Goal: Task Accomplishment & Management: Manage account settings

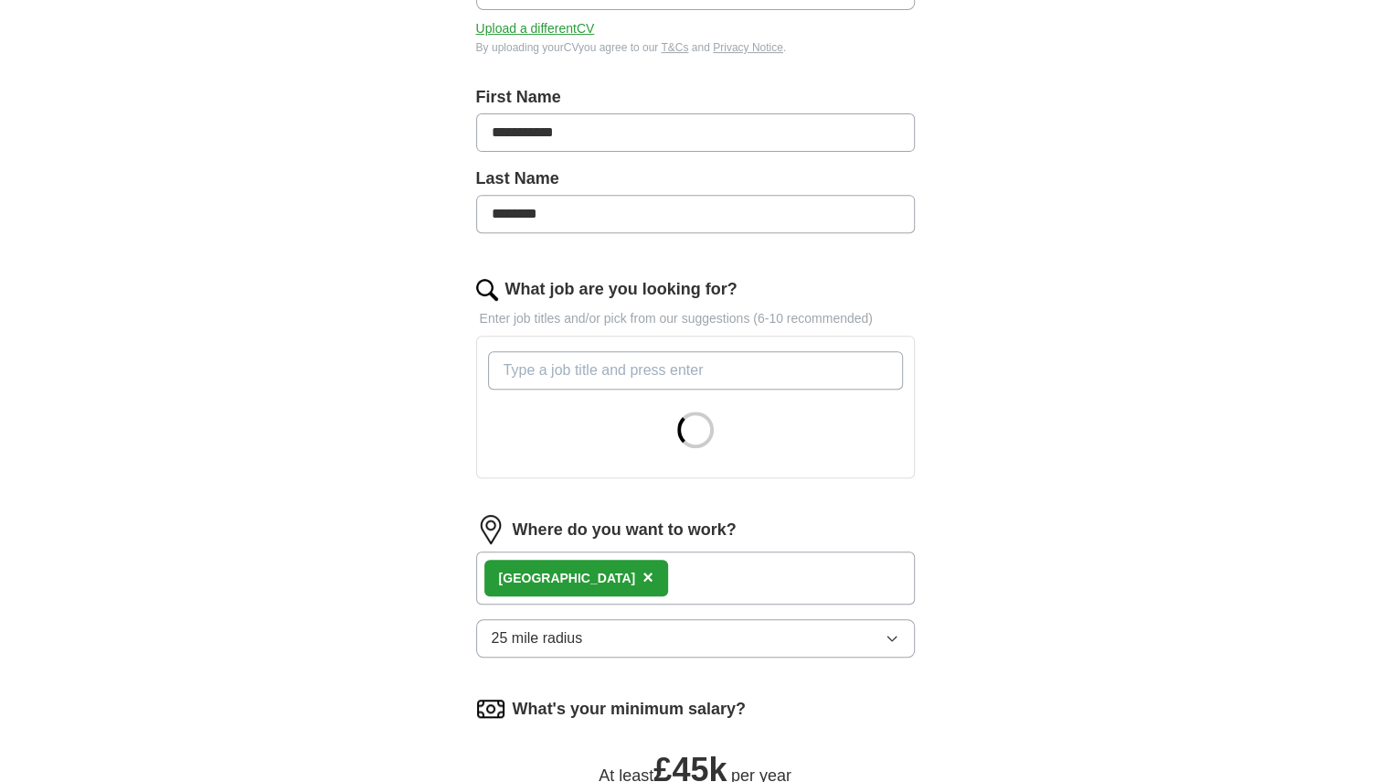
scroll to position [338, 0]
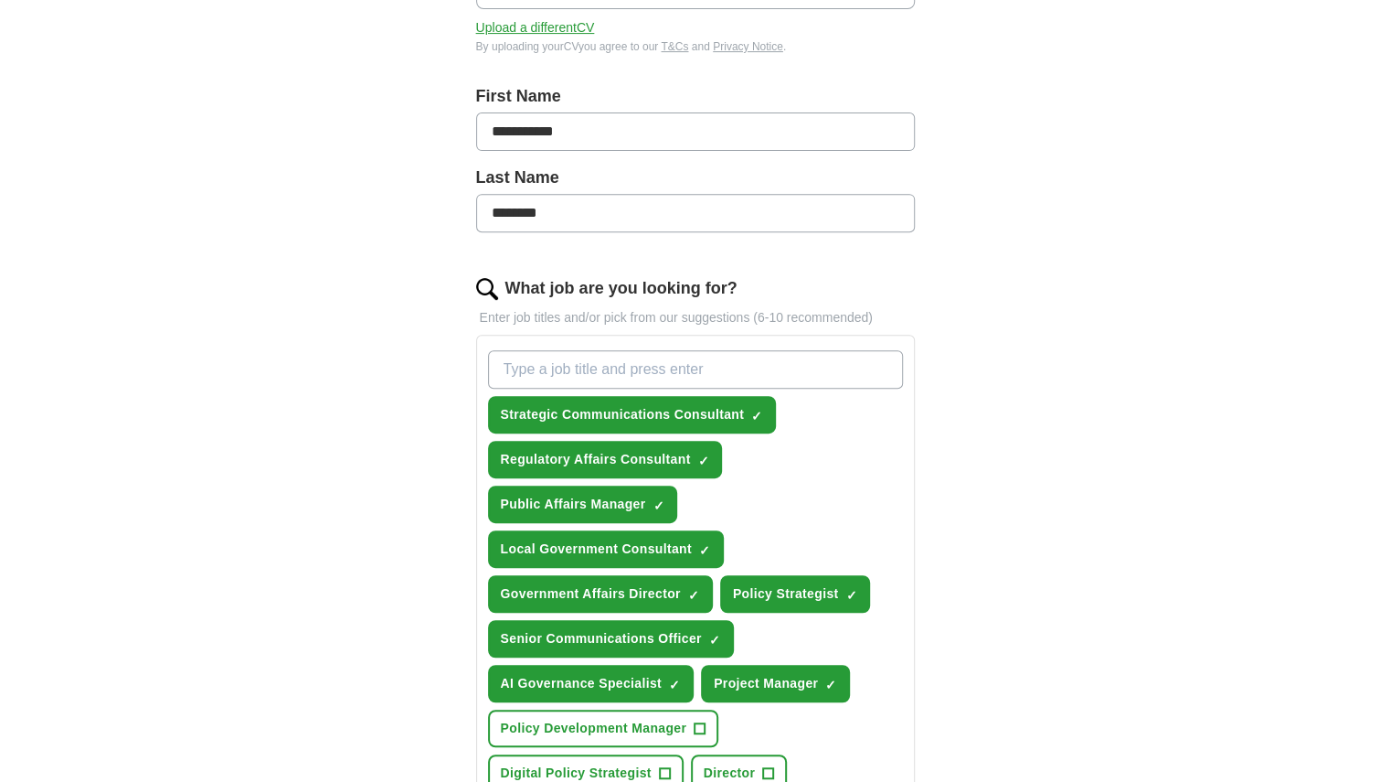
drag, startPoint x: 896, startPoint y: 628, endPoint x: 877, endPoint y: 644, distance: 25.3
click at [877, 644] on div "Strategic Communications Consultant ✓ × Regulatory Affairs Consultant ✓ × Publi…" at bounding box center [696, 638] width 422 height 591
click at [0, 0] on span "×" at bounding box center [0, 0] width 0 height 0
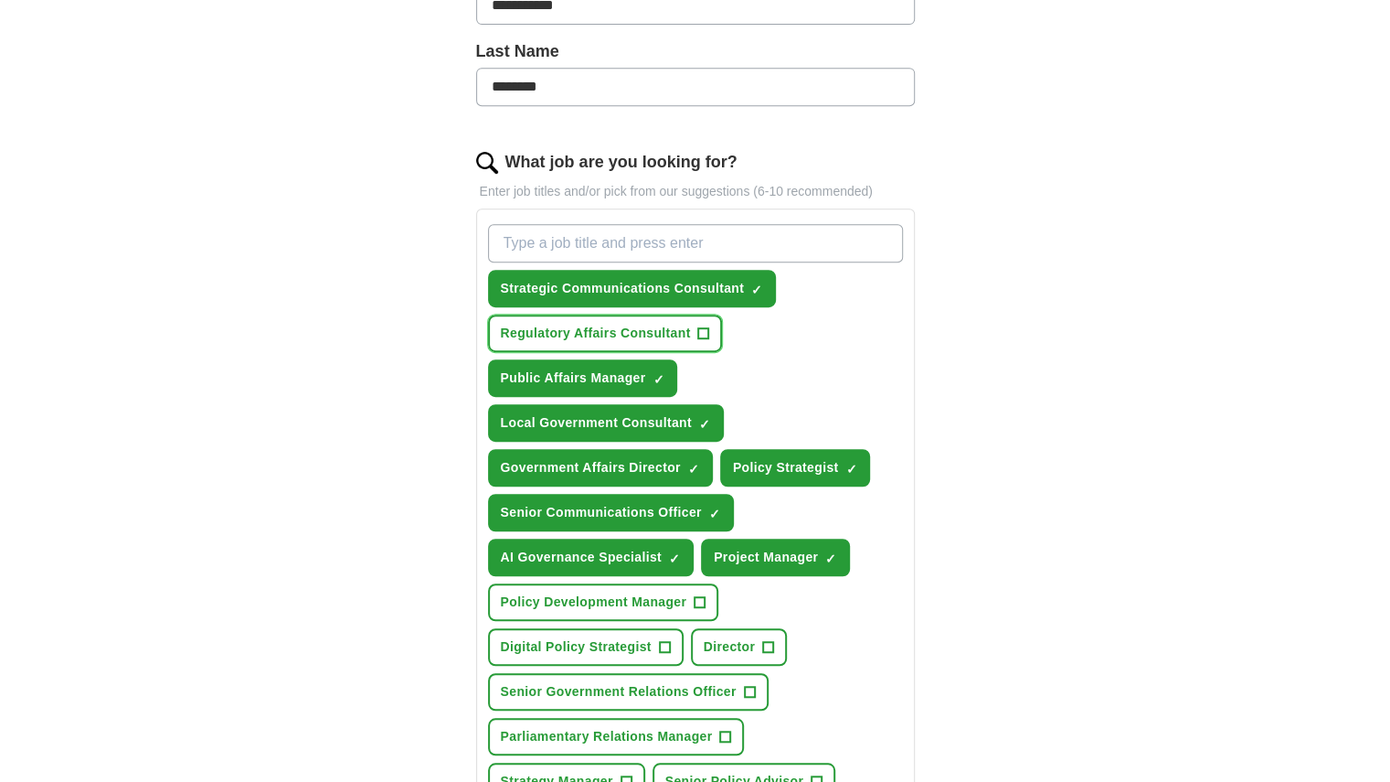
scroll to position [465, 0]
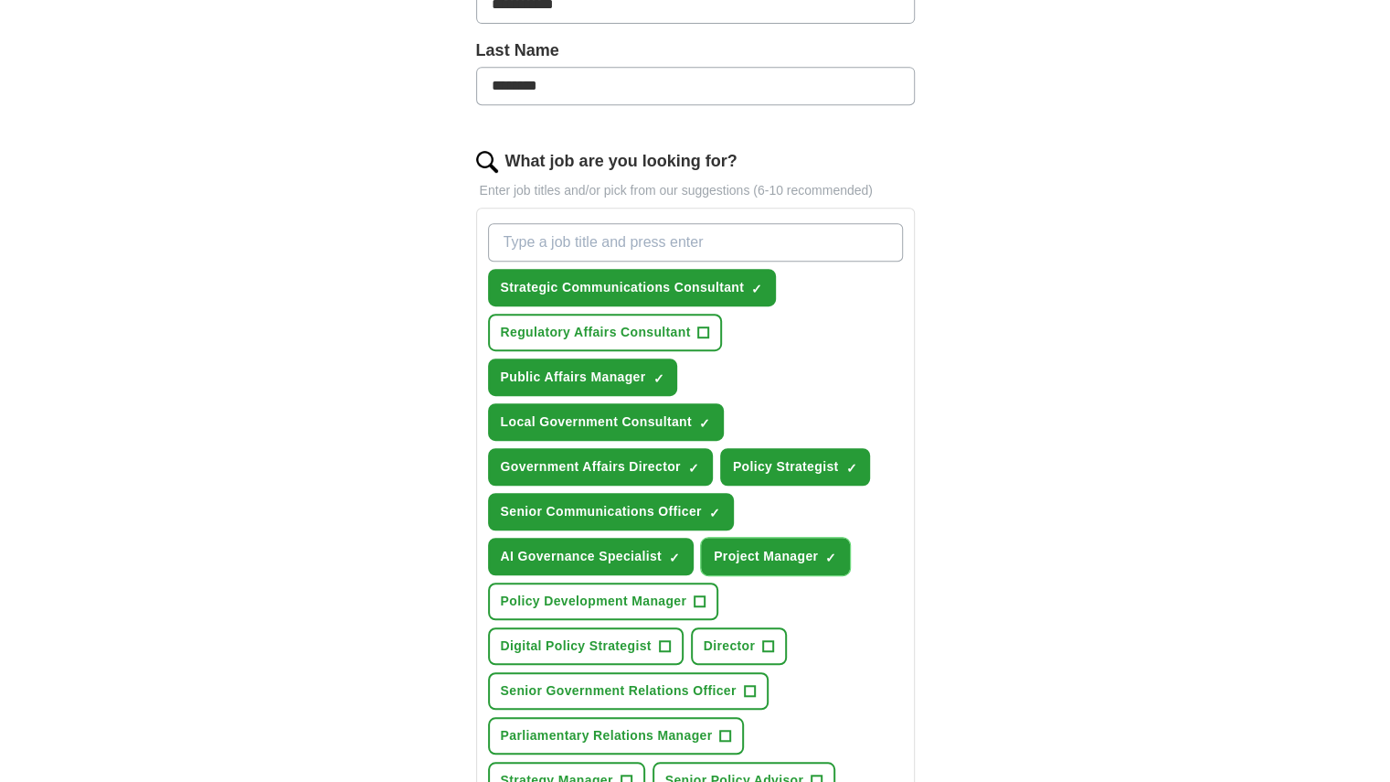
click at [0, 0] on span "×" at bounding box center [0, 0] width 0 height 0
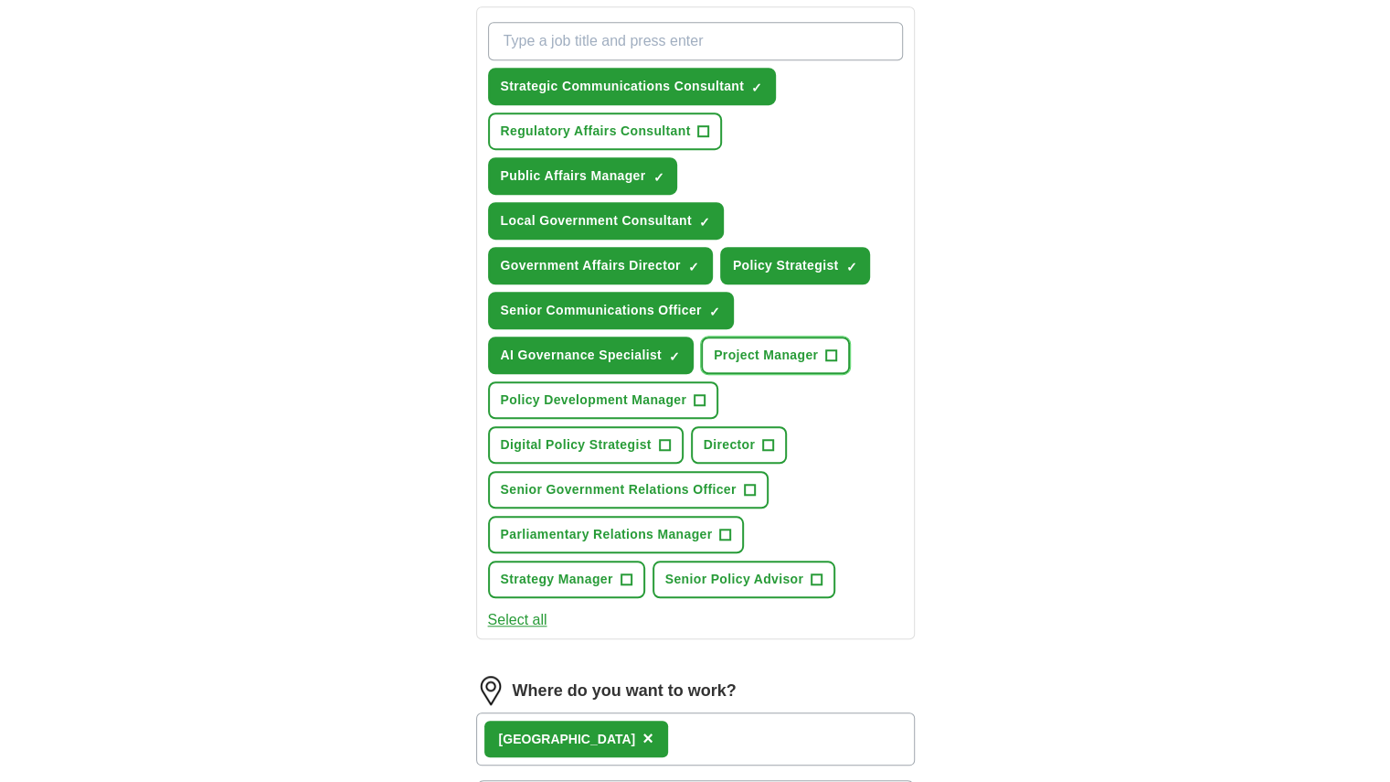
scroll to position [670, 0]
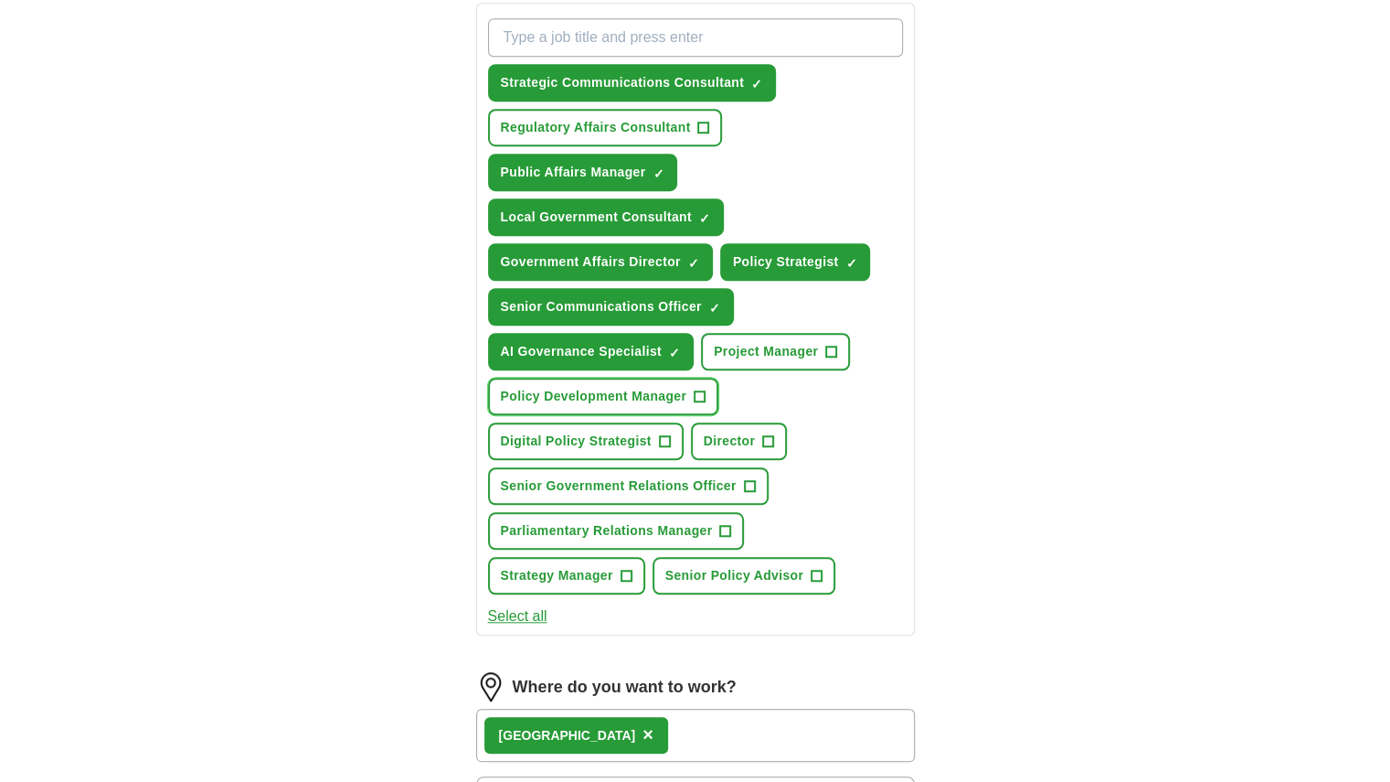
click at [701, 390] on span "+" at bounding box center [700, 396] width 11 height 15
click at [662, 436] on span "+" at bounding box center [664, 441] width 11 height 15
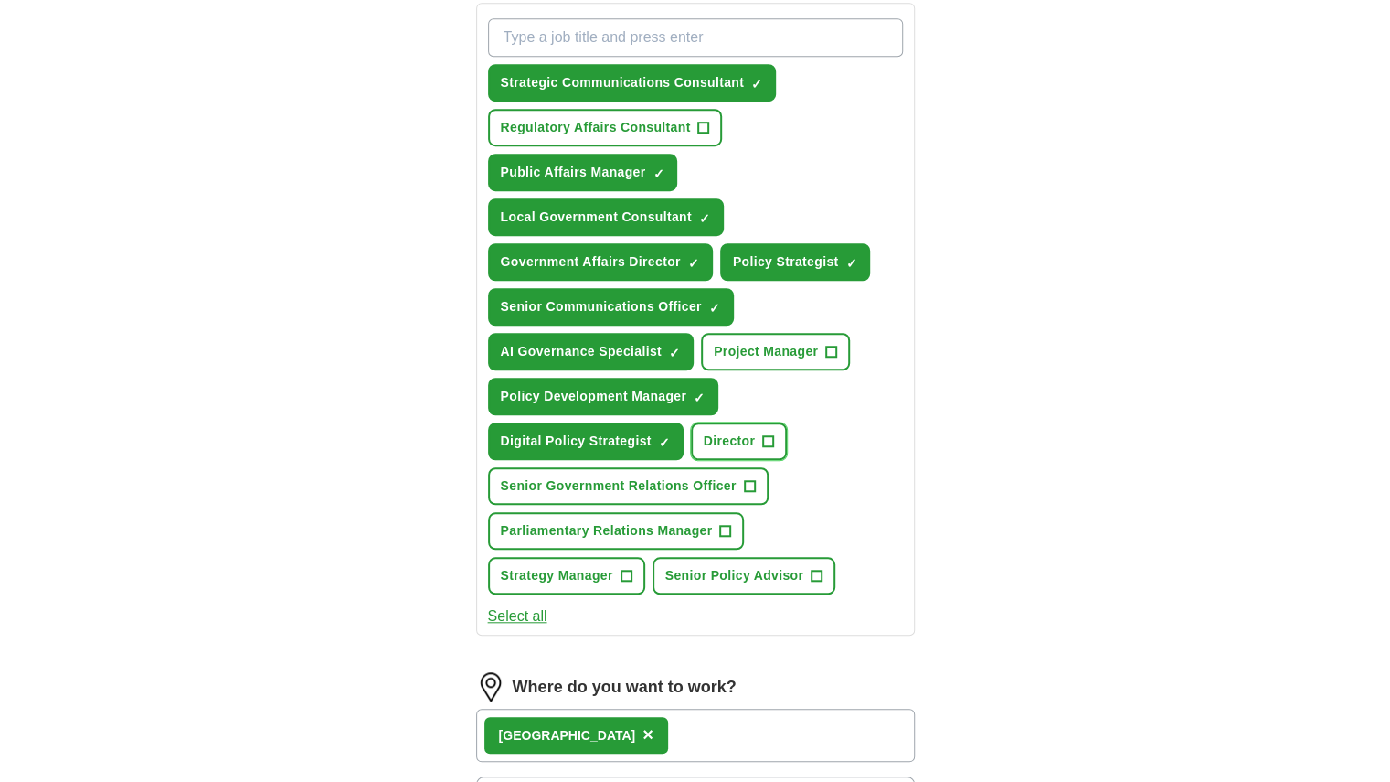
click at [772, 438] on span "+" at bounding box center [768, 441] width 11 height 15
click at [751, 482] on span "+" at bounding box center [749, 486] width 11 height 15
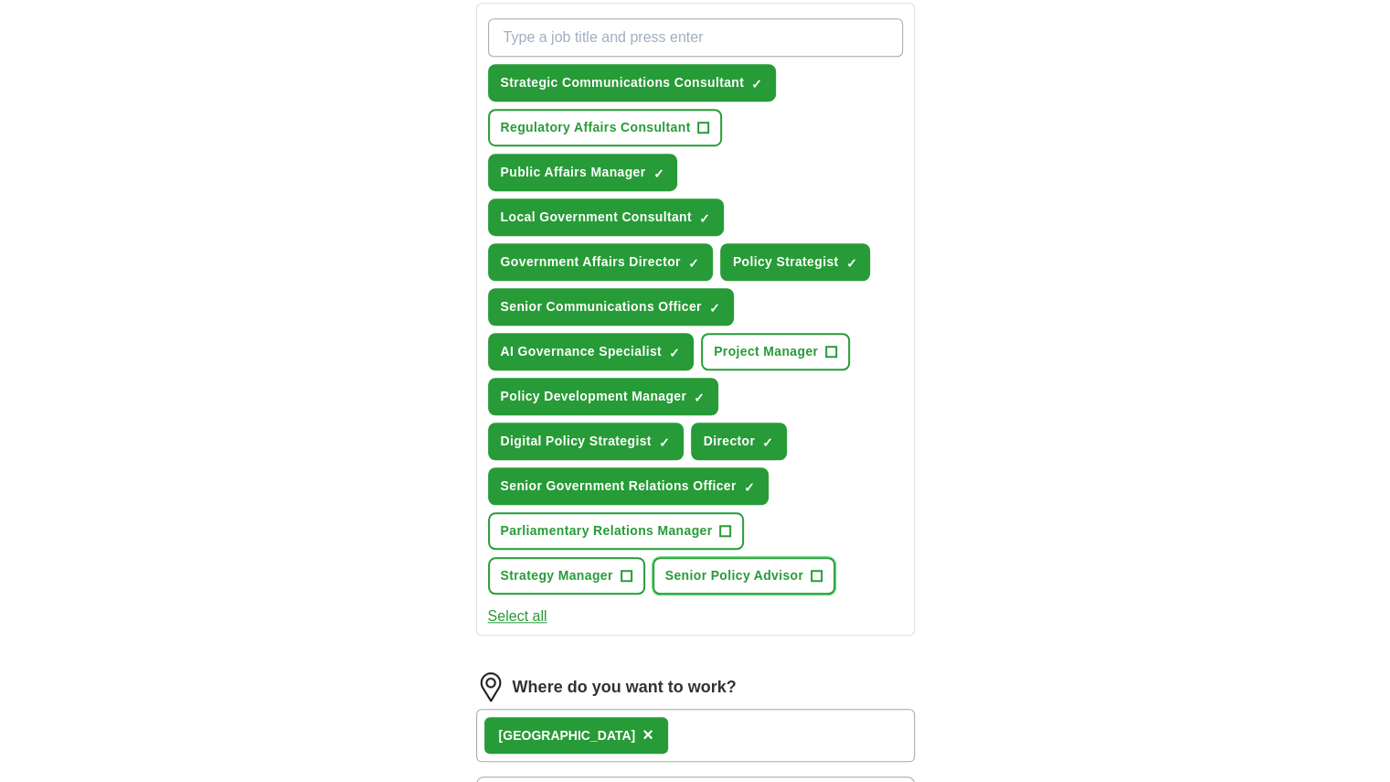
click at [814, 571] on span "+" at bounding box center [817, 576] width 11 height 15
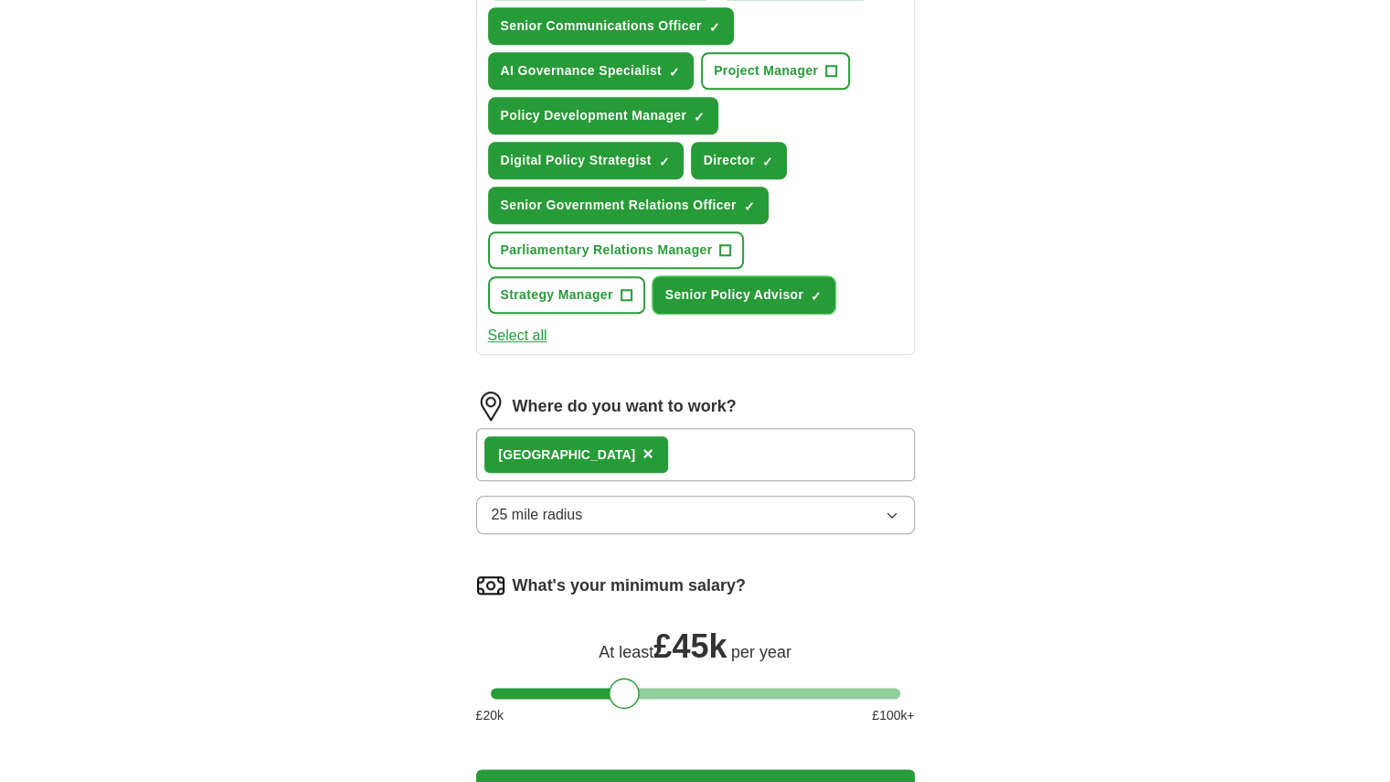
scroll to position [952, 0]
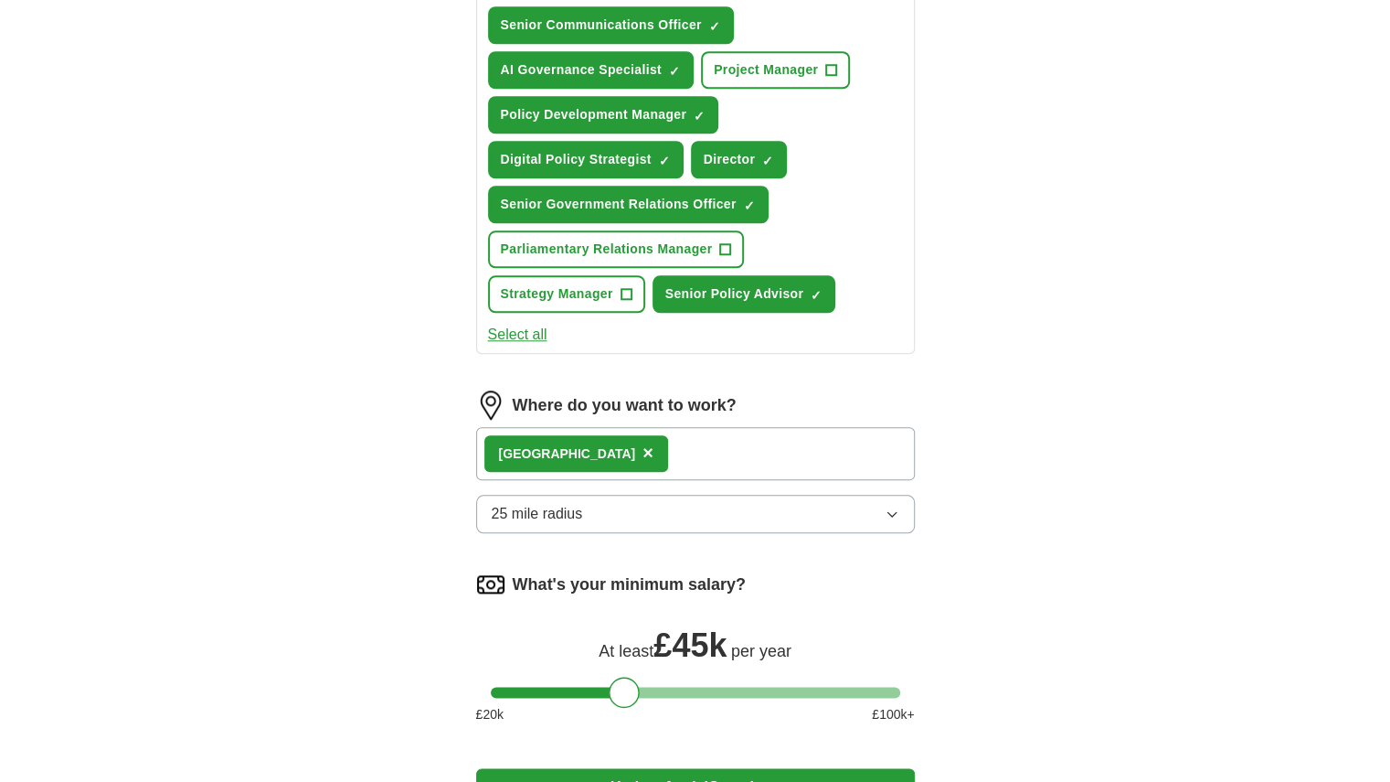
click at [647, 517] on button "25 mile radius" at bounding box center [695, 514] width 439 height 38
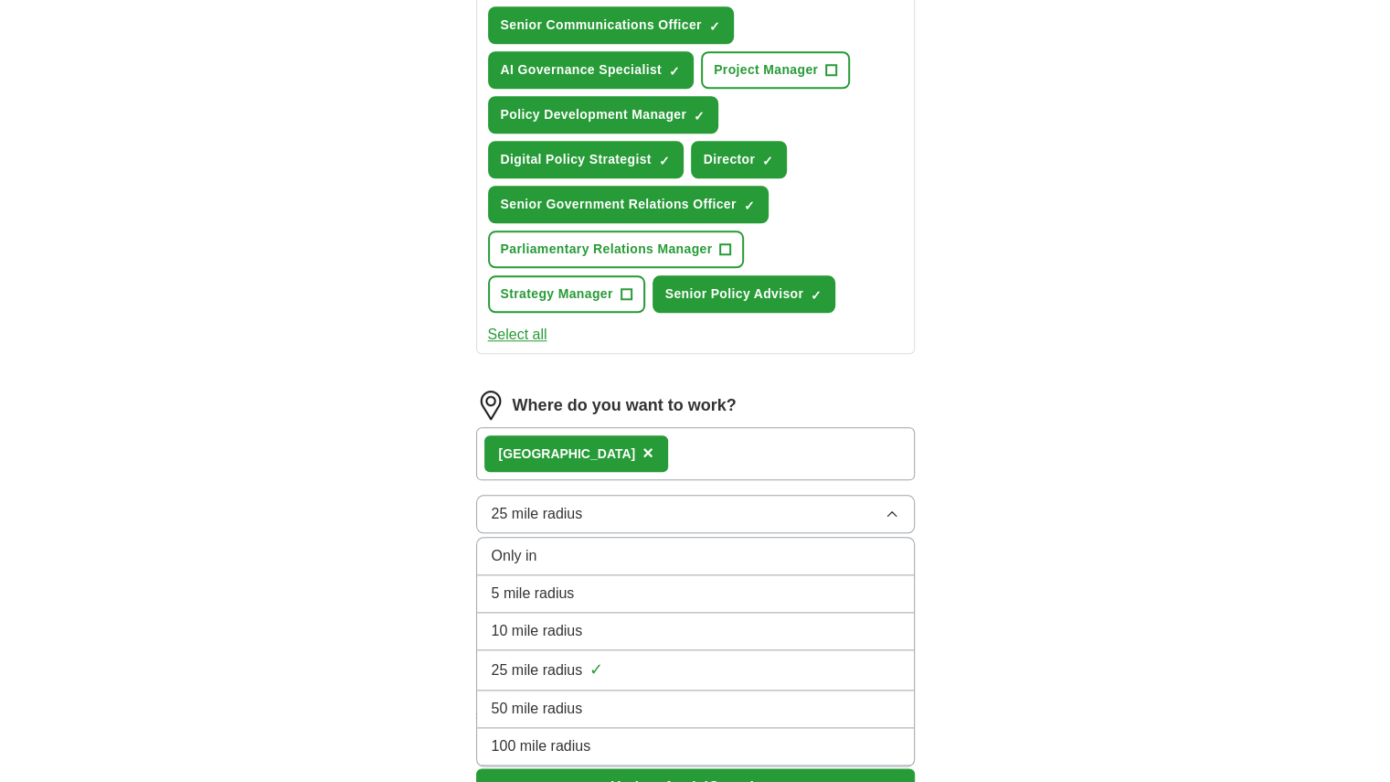
click at [618, 620] on div "10 mile radius" at bounding box center [696, 631] width 408 height 22
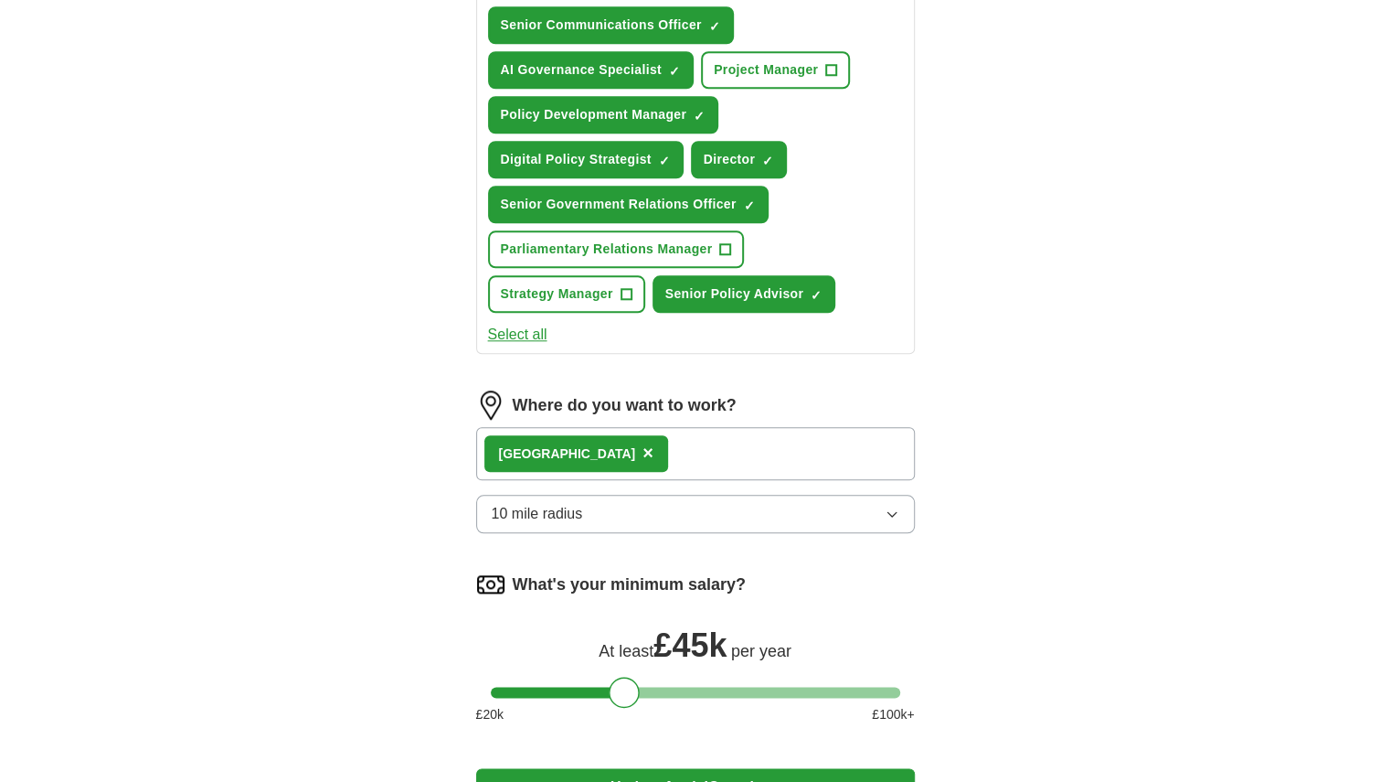
click at [605, 525] on button "10 mile radius" at bounding box center [695, 514] width 439 height 38
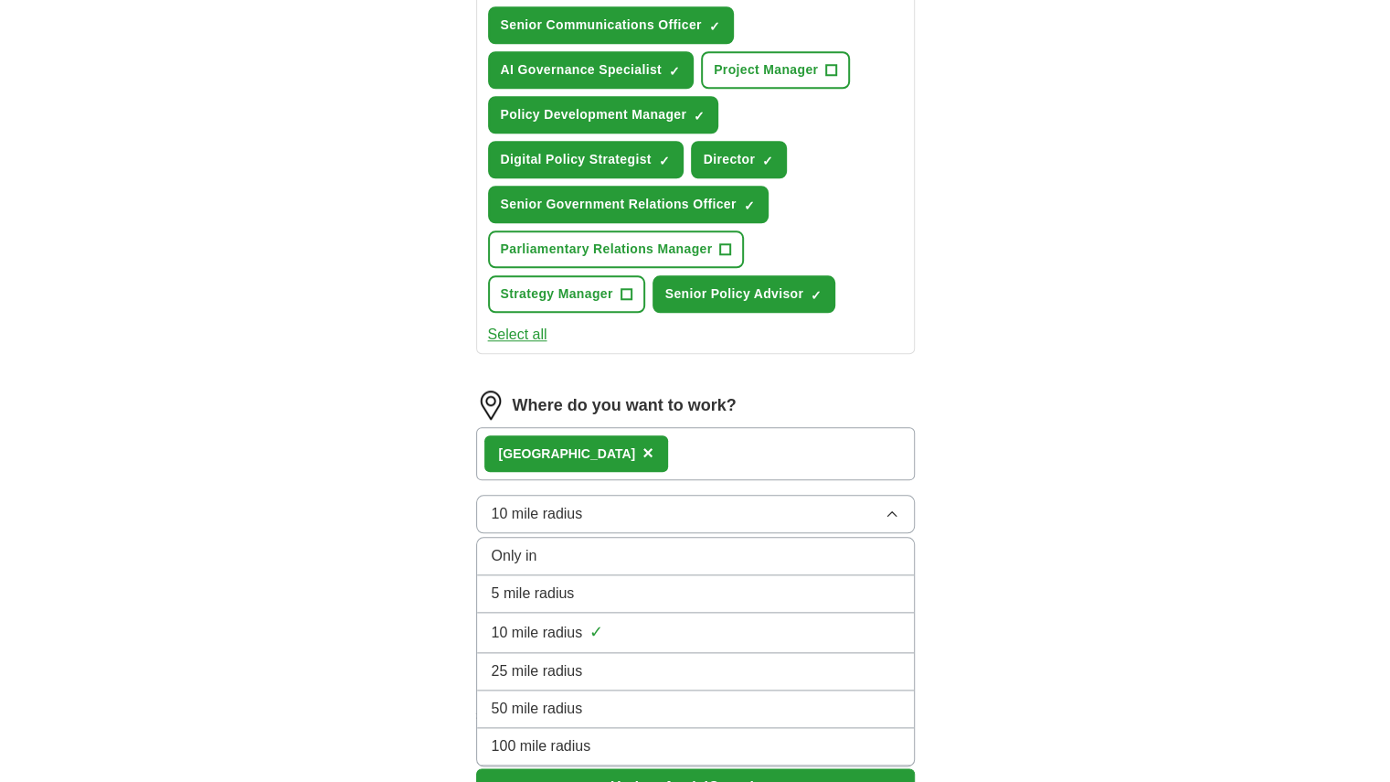
click at [590, 582] on div "5 mile radius" at bounding box center [696, 593] width 408 height 22
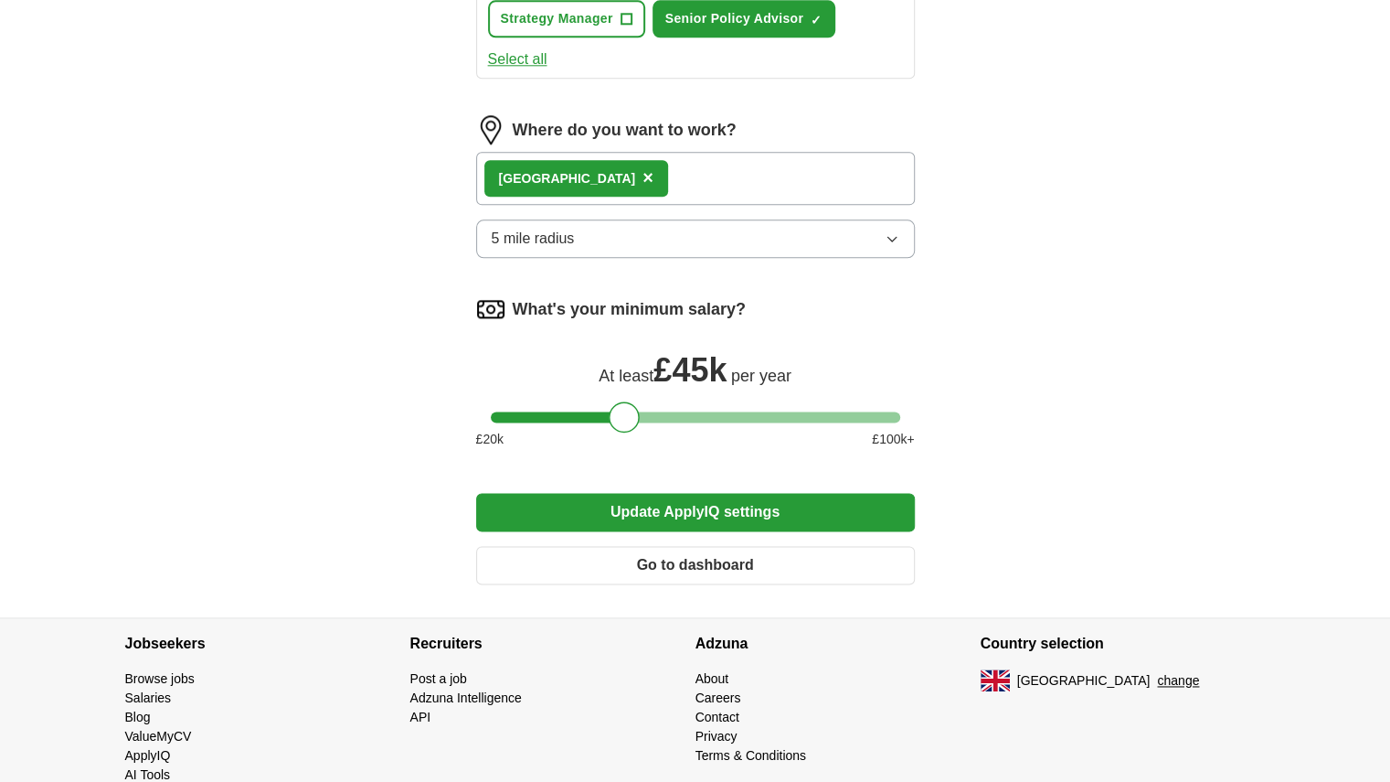
scroll to position [1228, 0]
click at [627, 415] on div at bounding box center [633, 415] width 31 height 31
click at [640, 495] on button "Update ApplyIQ settings" at bounding box center [695, 511] width 439 height 38
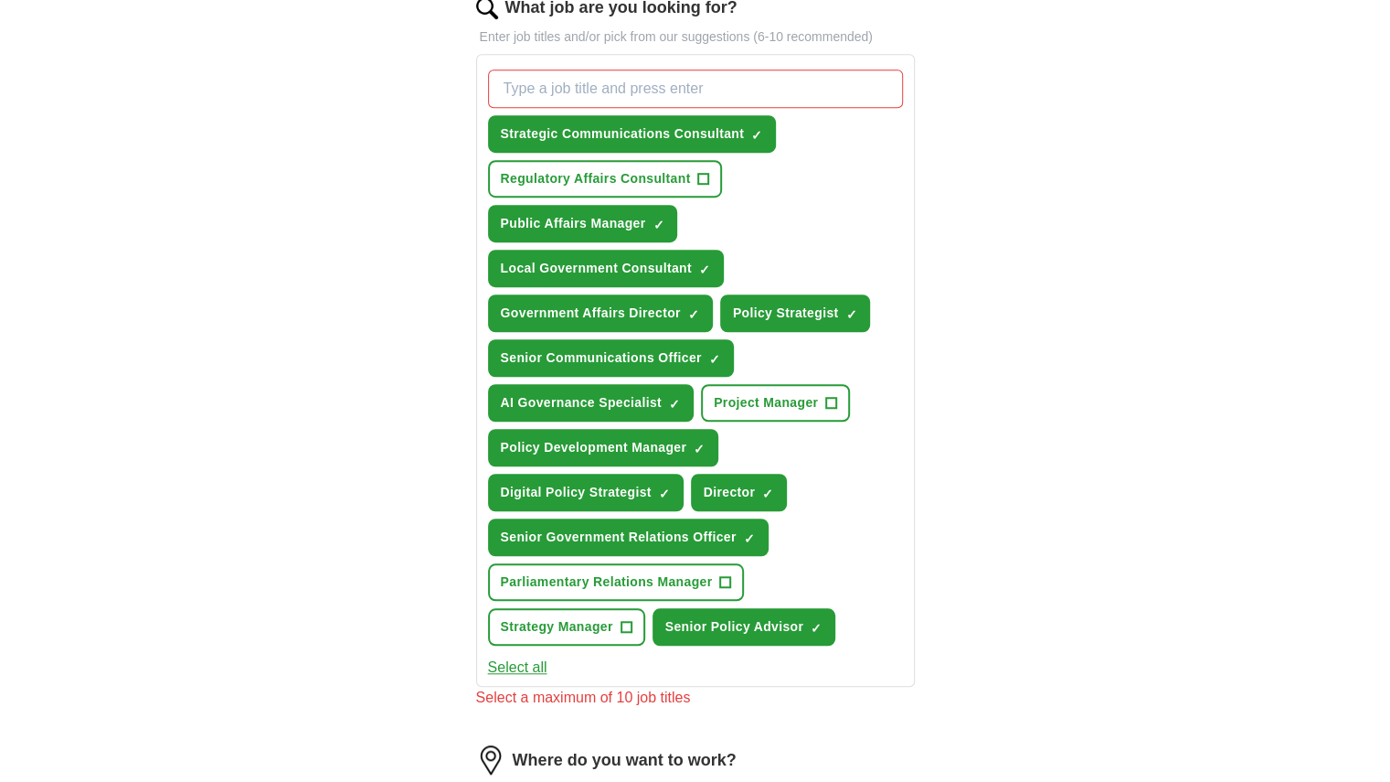
scroll to position [618, 0]
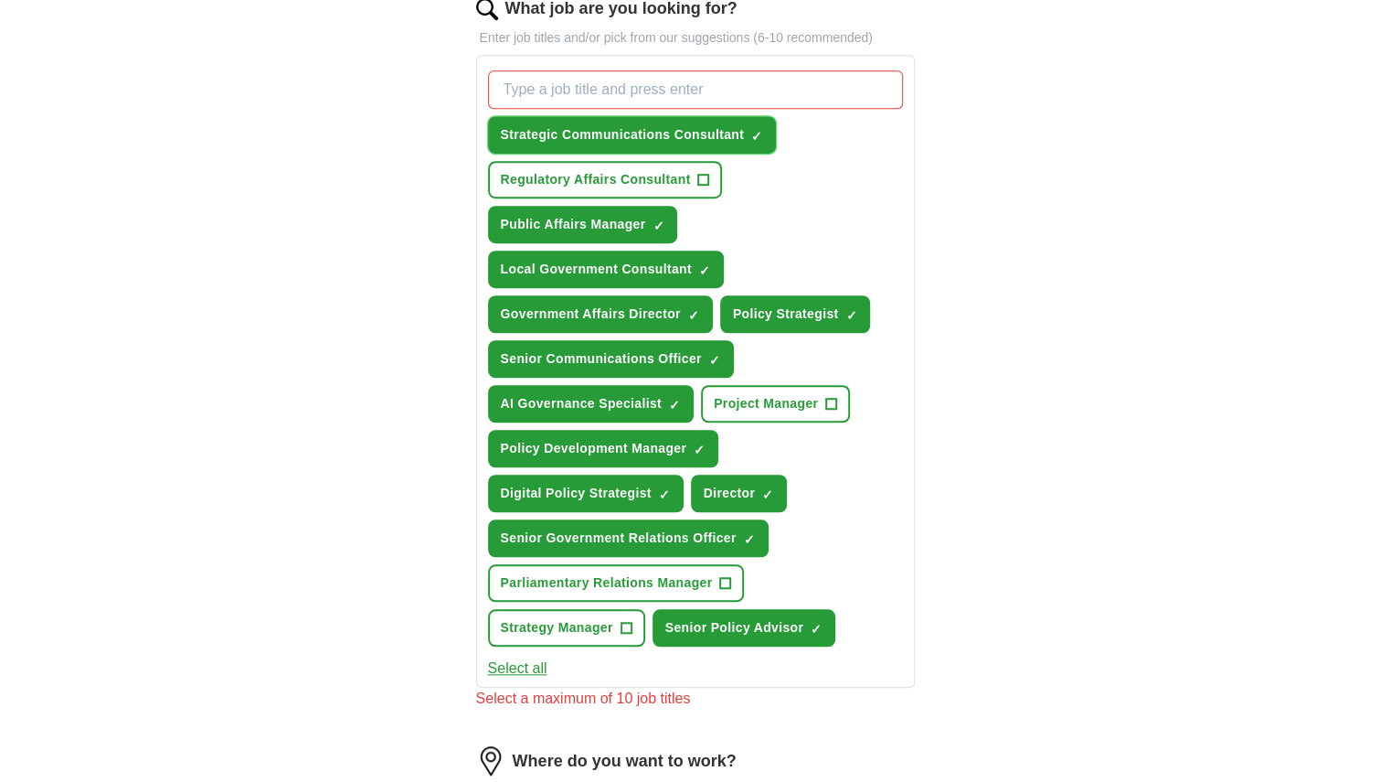
click at [0, 0] on span "×" at bounding box center [0, 0] width 0 height 0
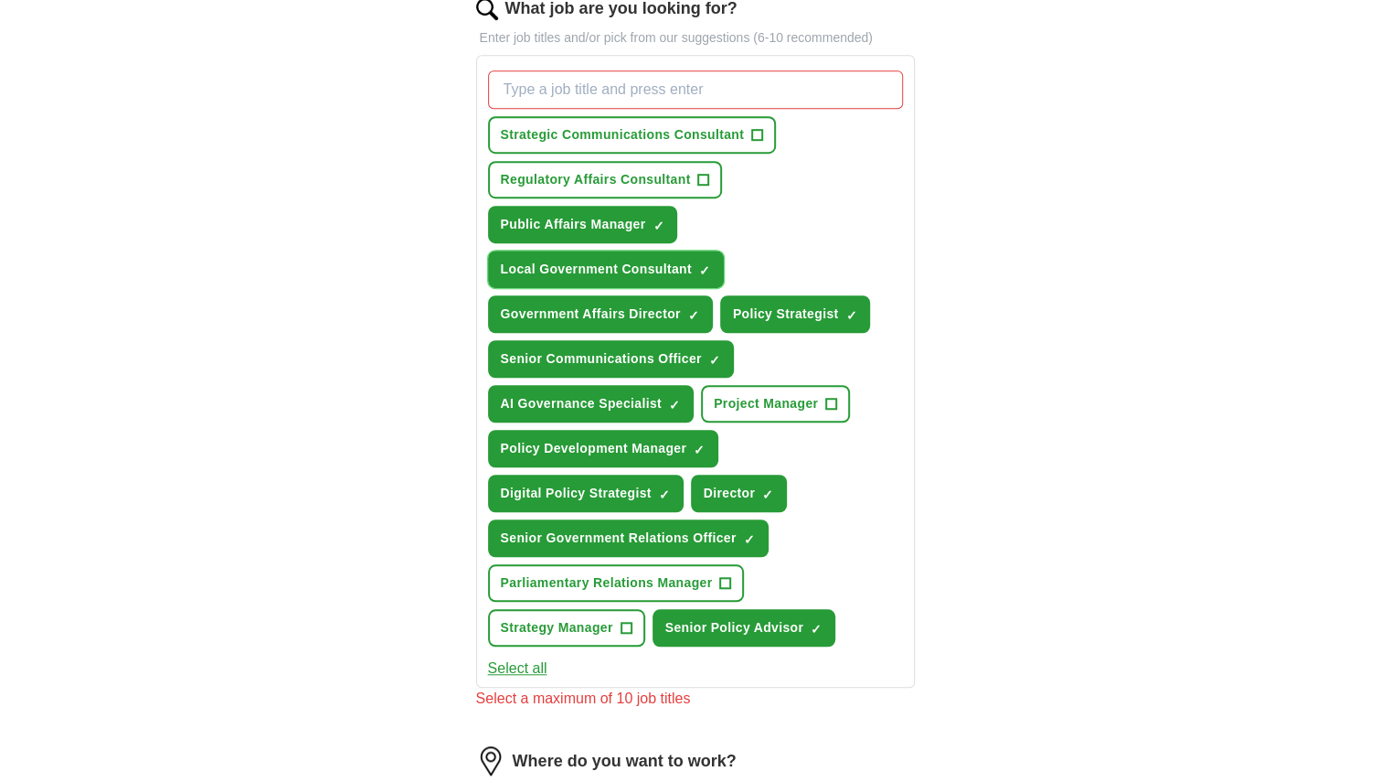
click at [0, 0] on span "×" at bounding box center [0, 0] width 0 height 0
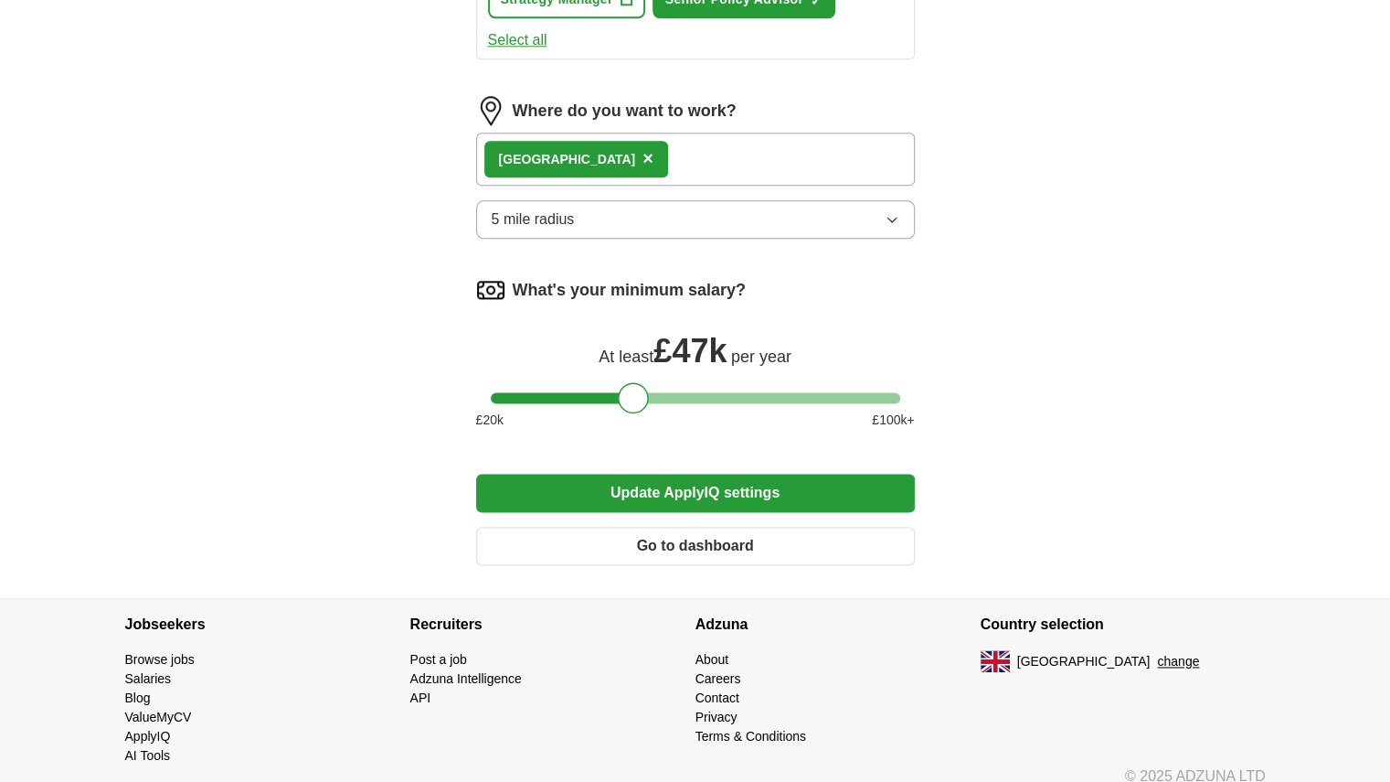
scroll to position [1247, 0]
click at [844, 498] on button "Update ApplyIQ settings" at bounding box center [695, 492] width 439 height 38
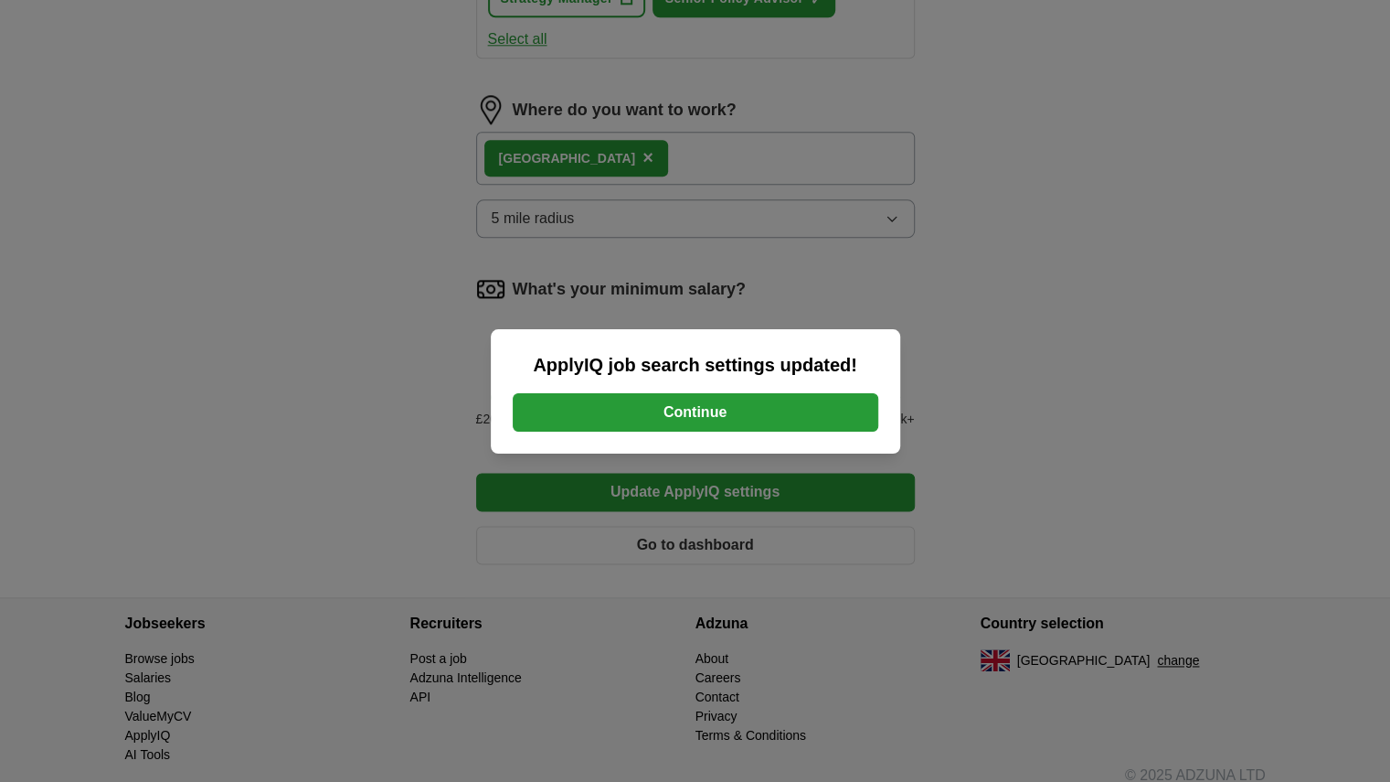
click at [818, 410] on button "Continue" at bounding box center [696, 412] width 366 height 38
